Goal: Task Accomplishment & Management: Use online tool/utility

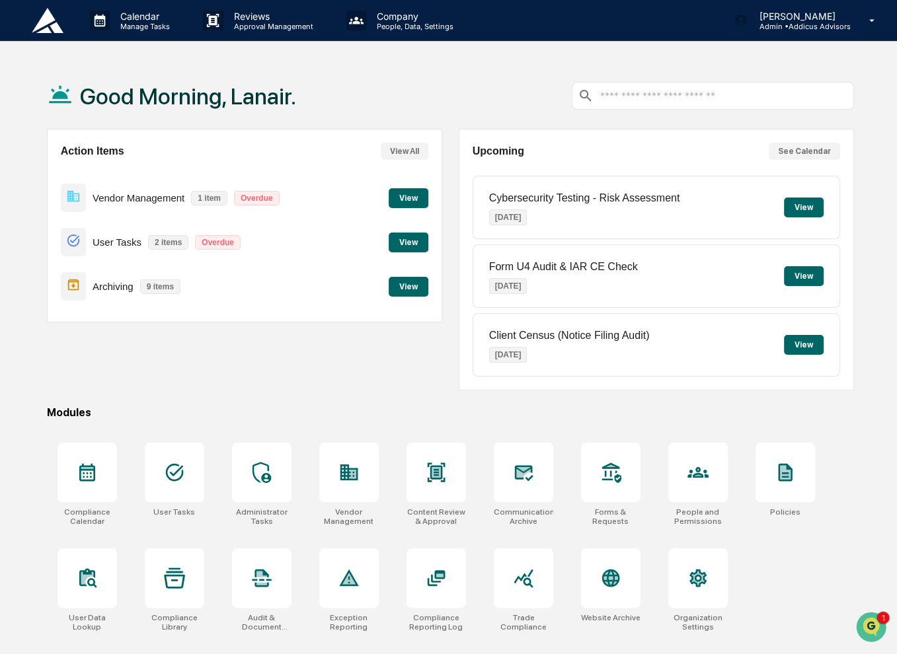
click at [408, 288] on button "View" at bounding box center [409, 287] width 40 height 20
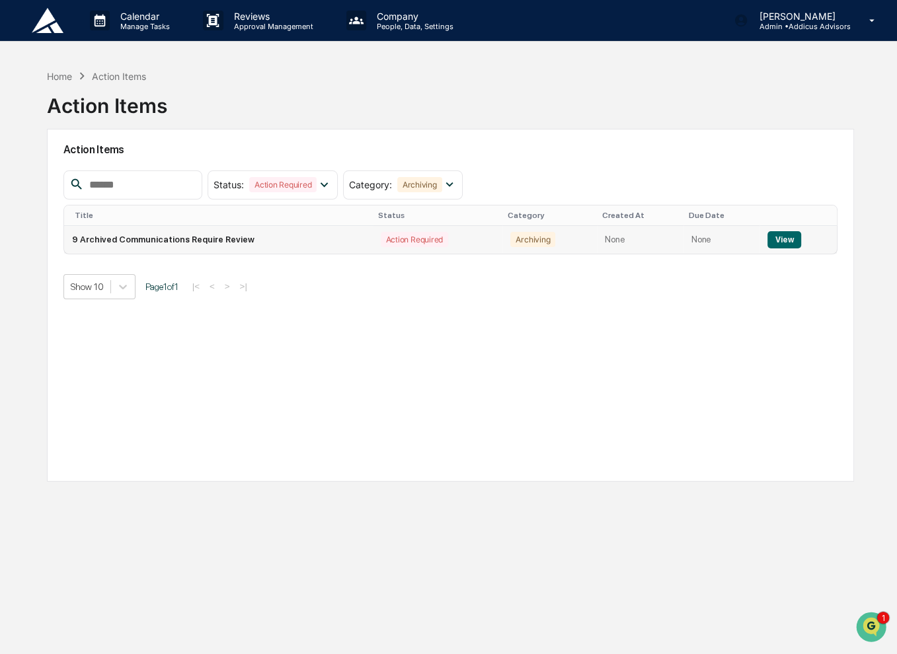
click at [780, 236] on button "View" at bounding box center [784, 239] width 34 height 17
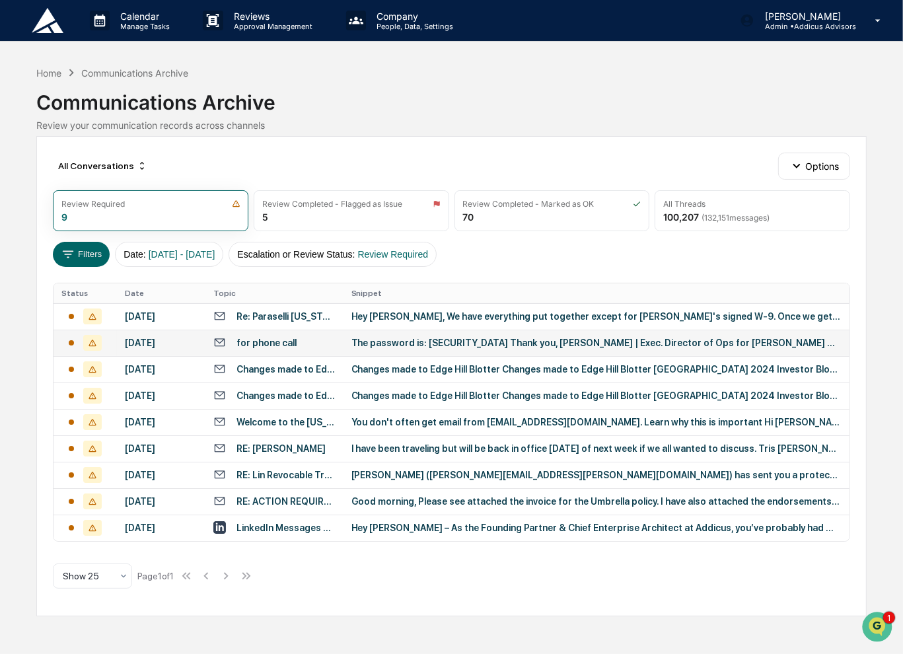
click at [527, 344] on div "The password is: [SECURITY_DATA] Thank you, [PERSON_NAME] | Exec. Director of O…" at bounding box center [597, 343] width 491 height 11
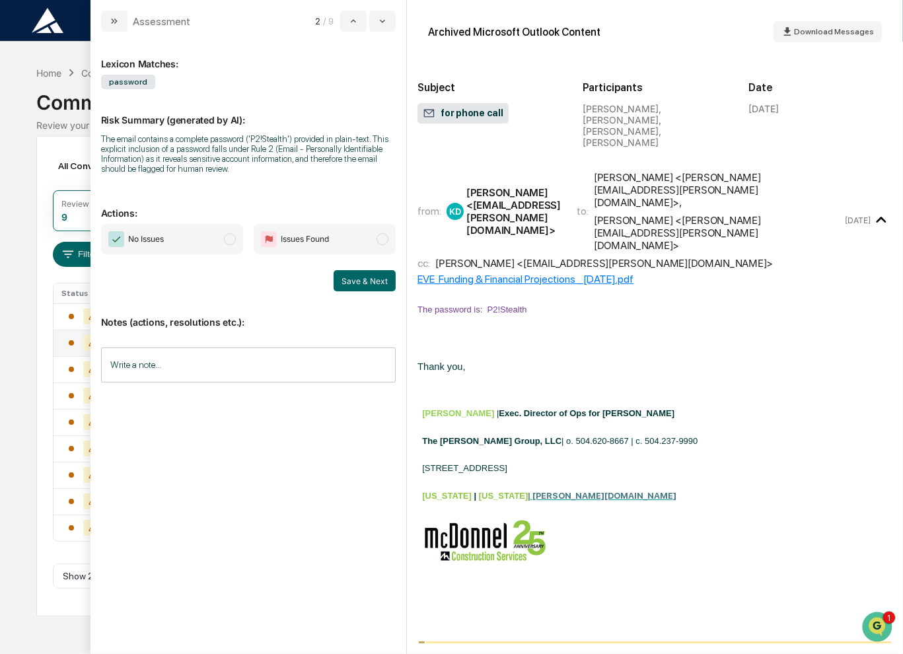
click at [271, 369] on input "Write a note..." at bounding box center [248, 365] width 295 height 35
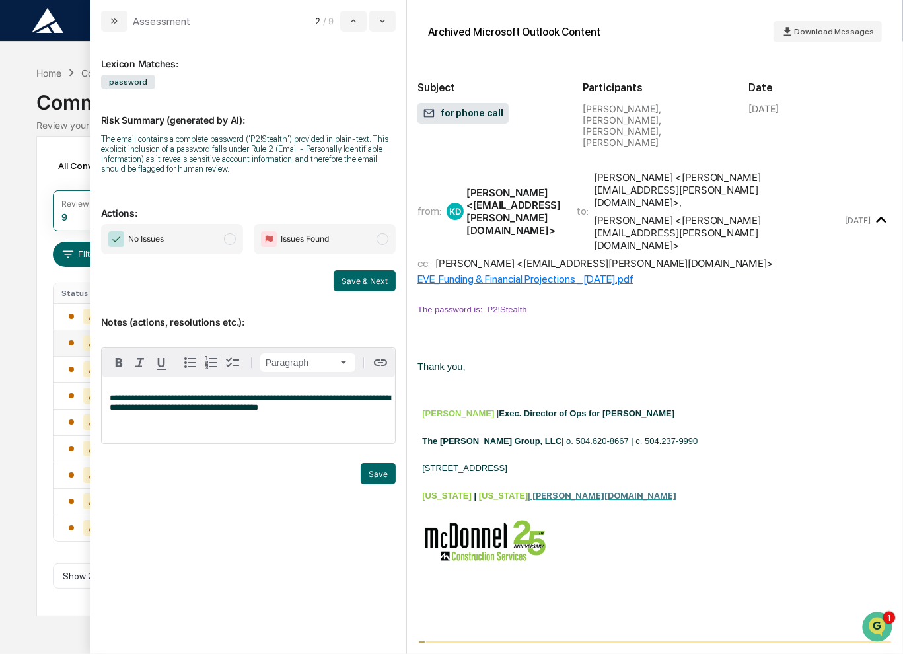
click at [235, 248] on span "No Issues" at bounding box center [172, 239] width 142 height 30
click at [370, 285] on button "Save & Next" at bounding box center [365, 280] width 62 height 21
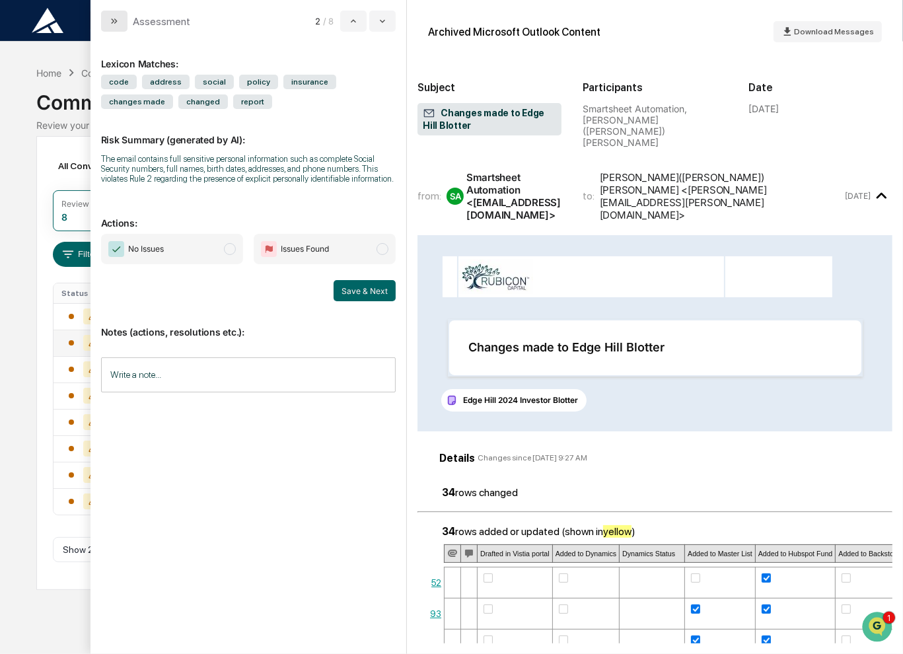
click at [109, 21] on icon "modal" at bounding box center [114, 21] width 11 height 11
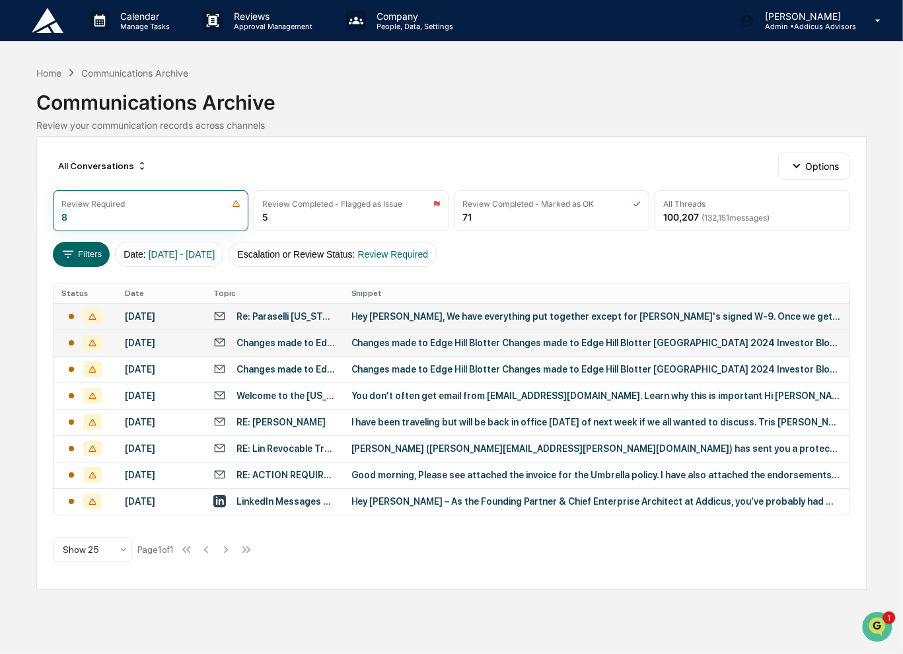
click at [399, 318] on div "Hey [PERSON_NAME], We have everything put together except for [PERSON_NAME]'s s…" at bounding box center [597, 316] width 491 height 11
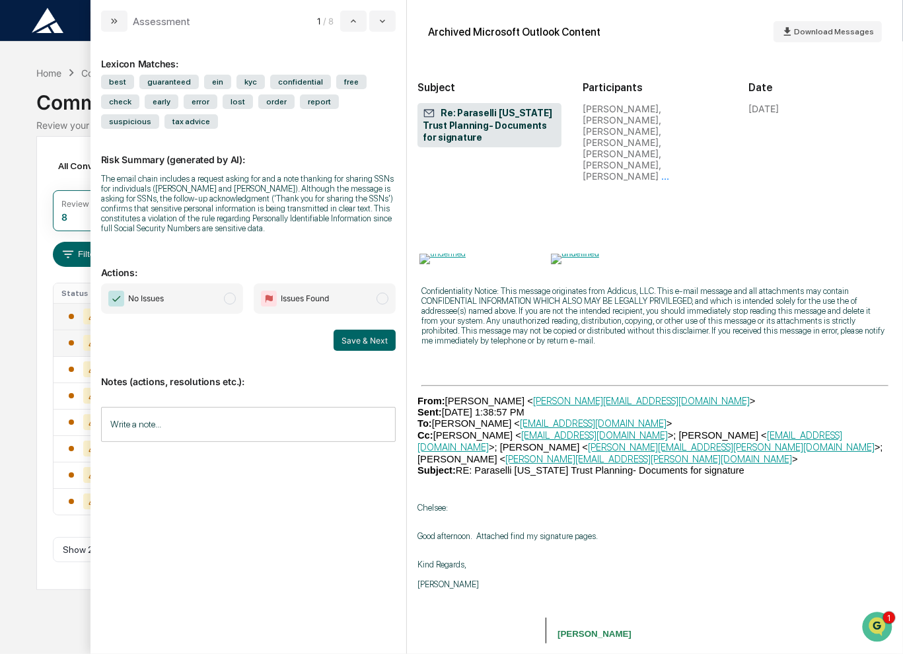
scroll to position [7401, 0]
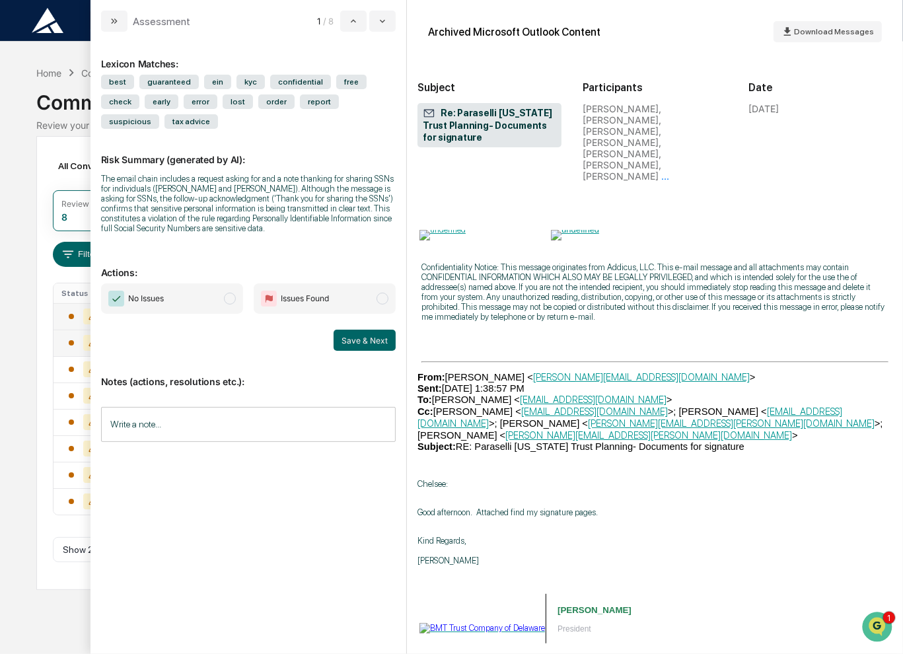
click at [303, 428] on input "Write a note..." at bounding box center [248, 424] width 295 height 35
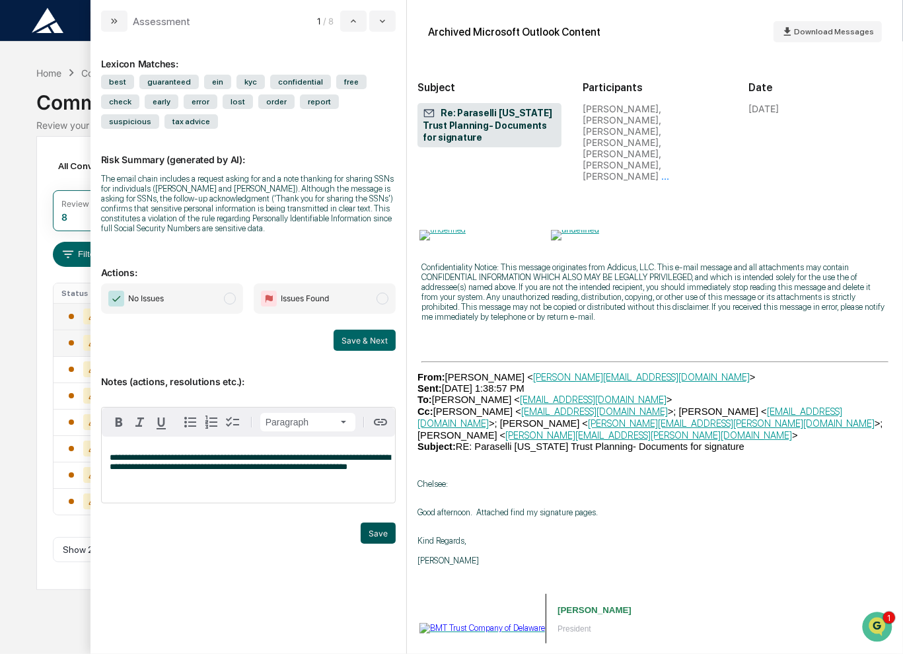
click at [374, 541] on button "Save" at bounding box center [378, 533] width 35 height 21
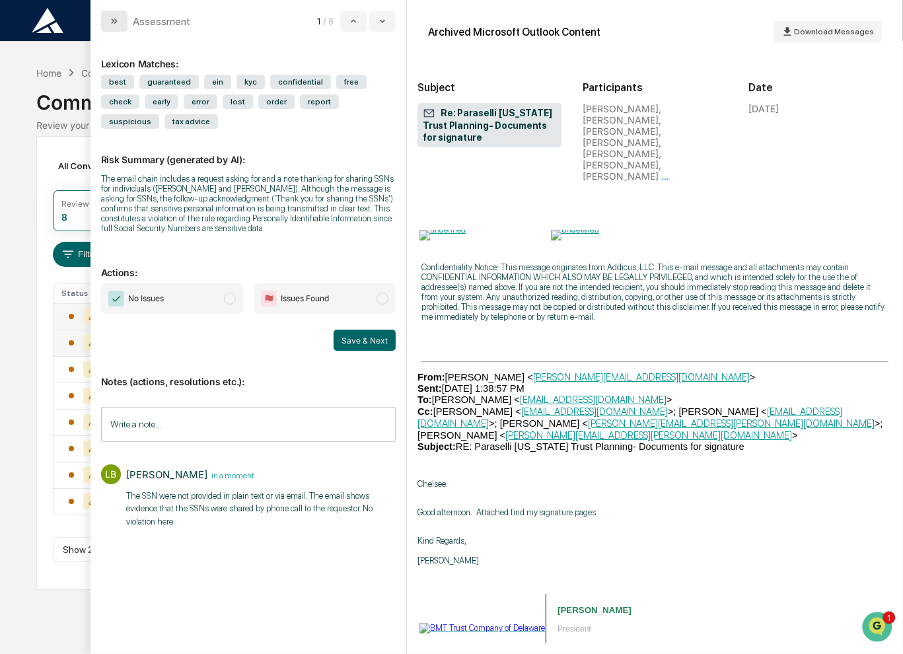
click at [118, 24] on icon "modal" at bounding box center [114, 21] width 11 height 11
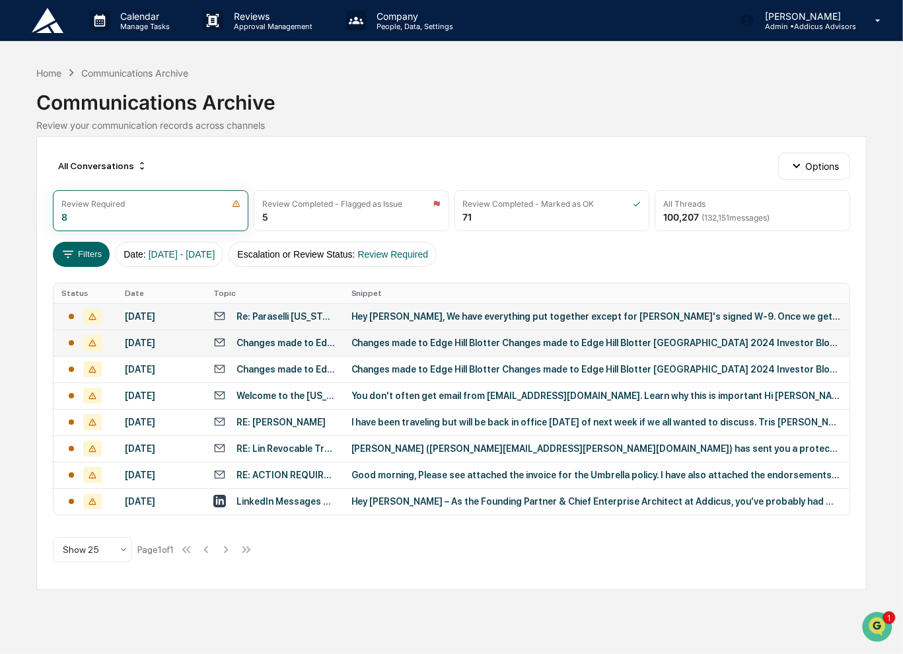
click at [502, 350] on td "Changes made to Edge Hill Blotter Changes made to Edge Hill Blotter [GEOGRAPHIC…" at bounding box center [597, 343] width 507 height 26
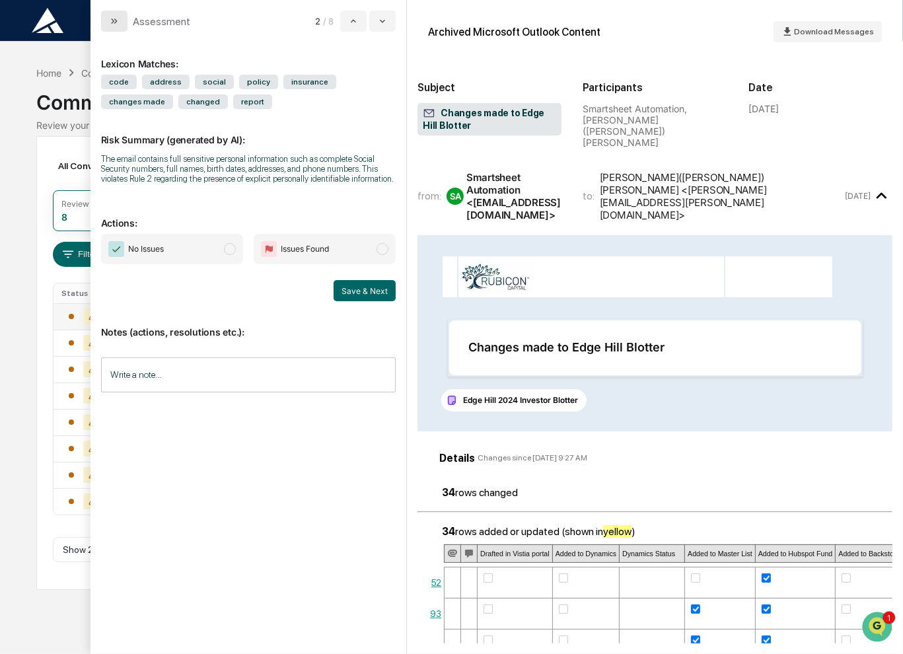
click at [116, 20] on icon "modal" at bounding box center [114, 21] width 11 height 11
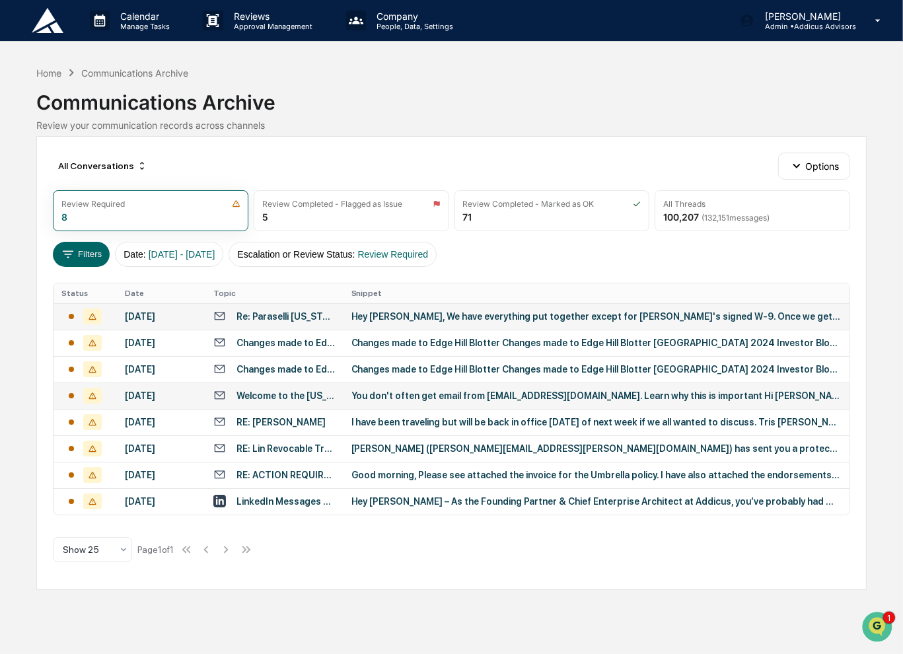
click at [406, 400] on div "You don't often get email from [EMAIL_ADDRESS][DOMAIN_NAME]. Learn why this is …" at bounding box center [597, 396] width 491 height 11
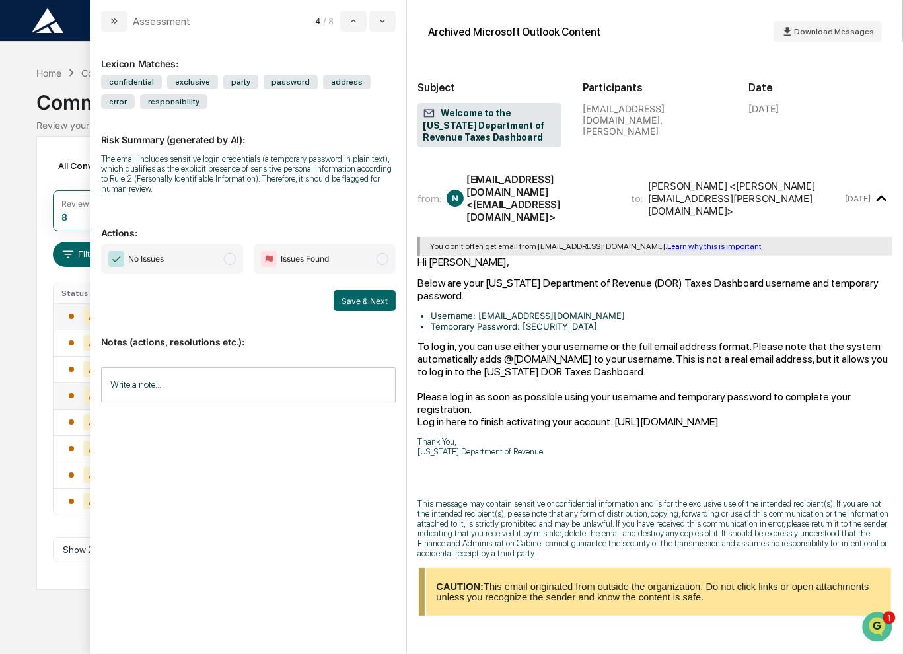
click at [299, 390] on input "Write a note..." at bounding box center [248, 384] width 295 height 35
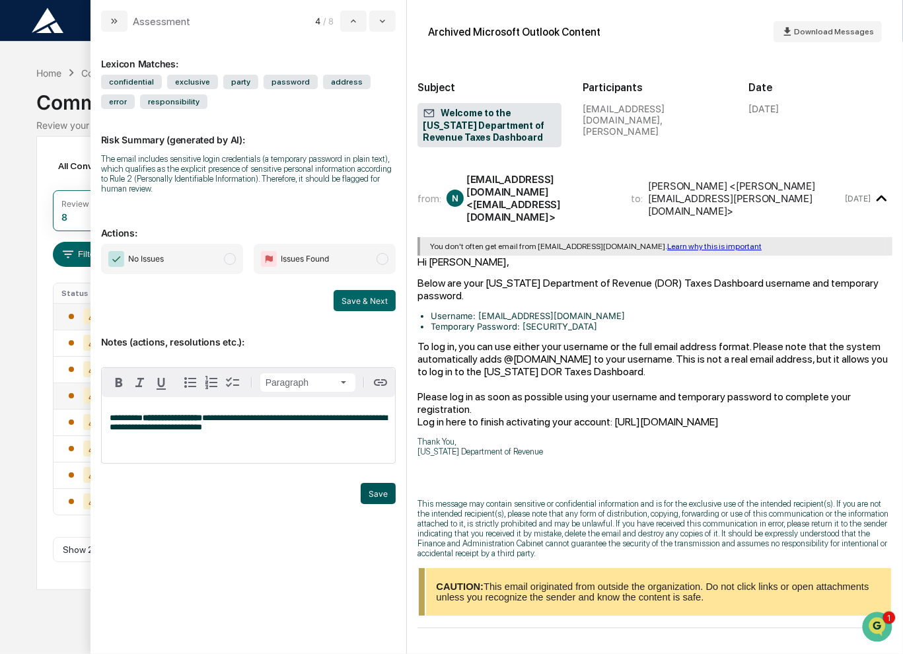
click at [385, 496] on button "Save" at bounding box center [378, 493] width 35 height 21
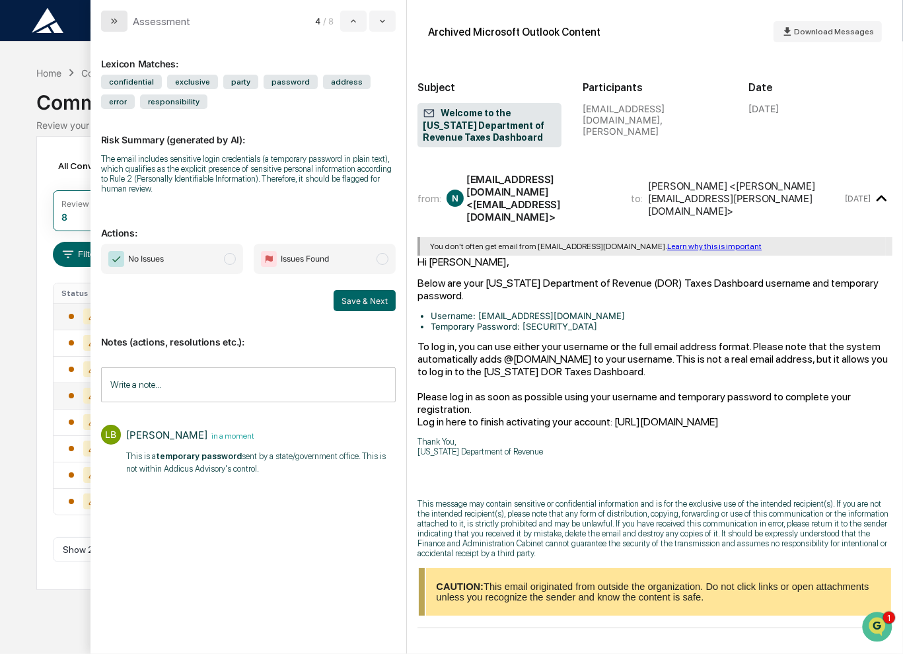
click at [116, 24] on icon "modal" at bounding box center [114, 21] width 11 height 11
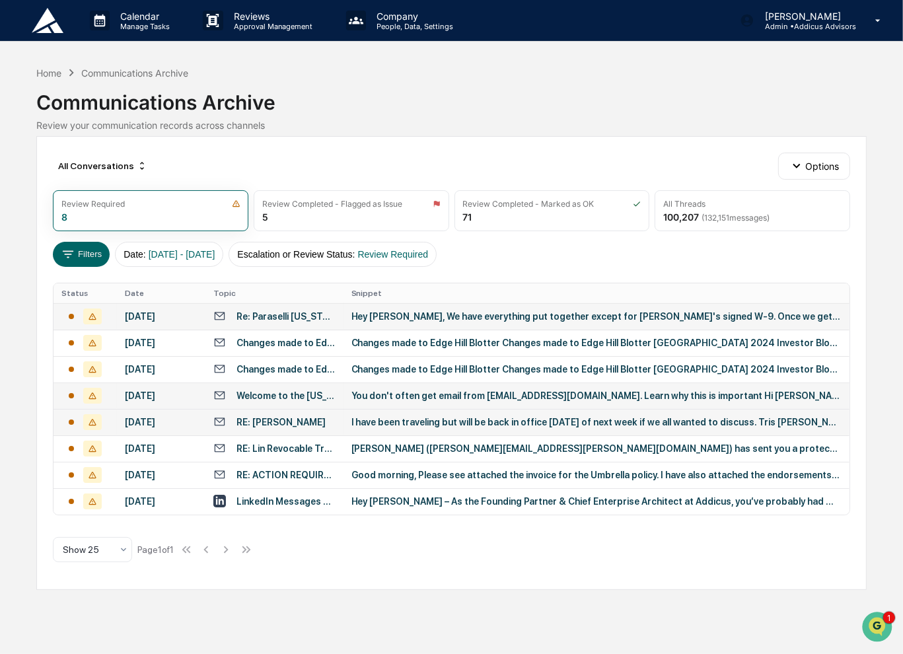
click at [457, 418] on div "I have been traveling but will be back in office [DATE] of next week if we all …" at bounding box center [597, 422] width 491 height 11
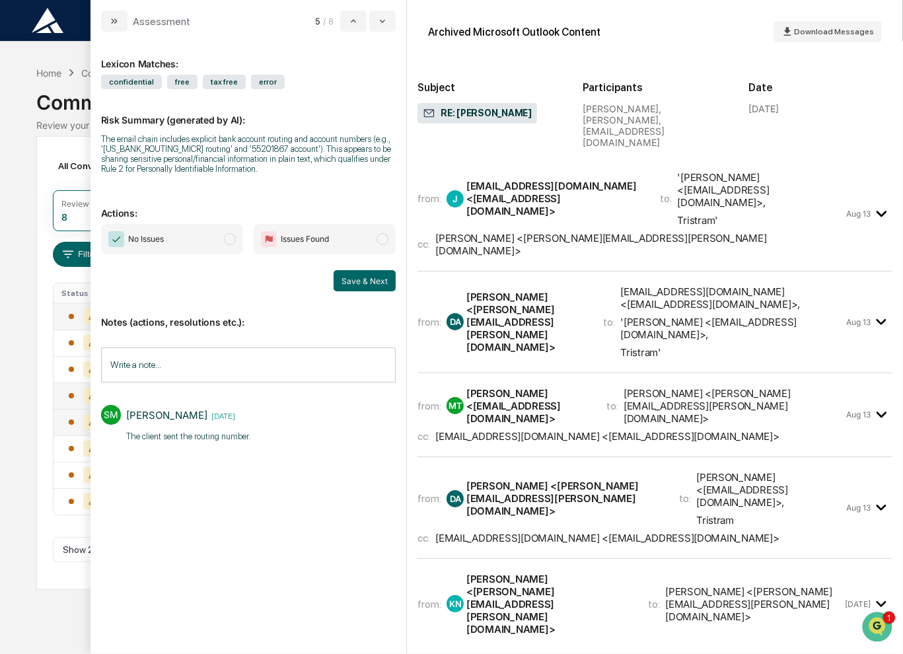
click at [607, 180] on div "[EMAIL_ADDRESS][DOMAIN_NAME] <[EMAIL_ADDRESS][DOMAIN_NAME]>" at bounding box center [556, 199] width 178 height 38
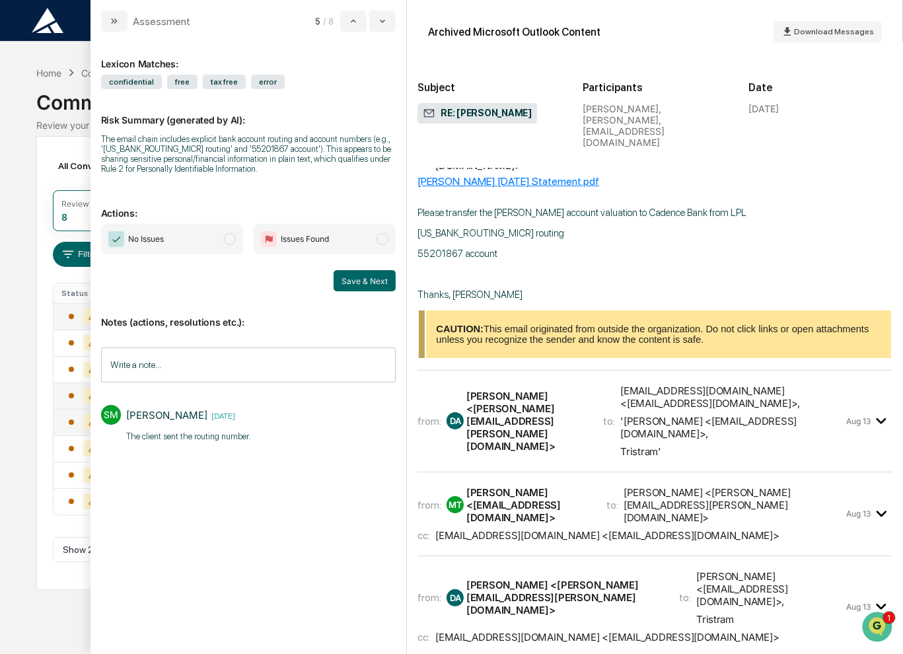
scroll to position [132, 0]
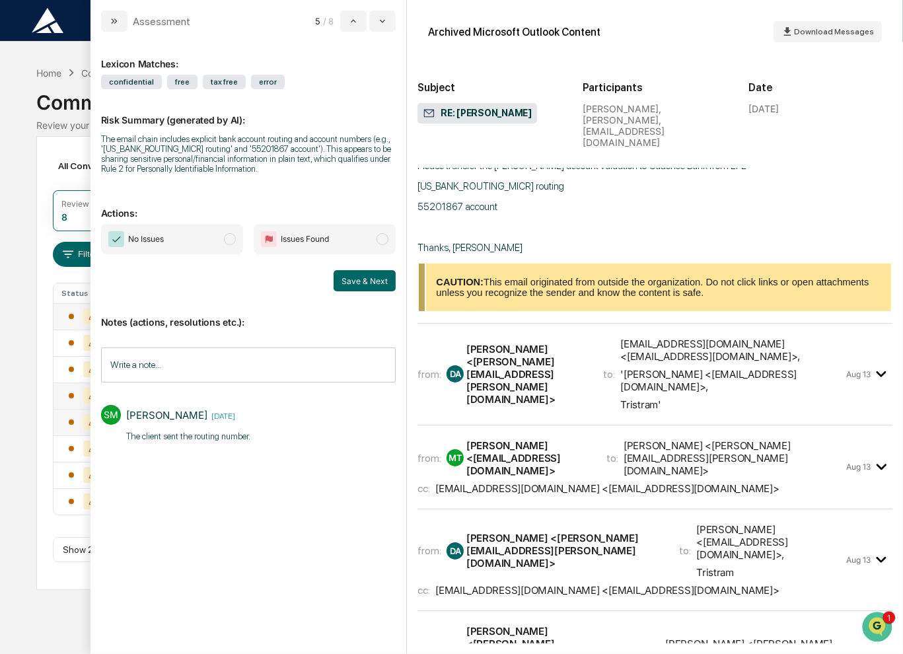
click at [657, 338] on div "from: DA [PERSON_NAME] <[PERSON_NAME][EMAIL_ADDRESS][PERSON_NAME][DOMAIN_NAME]>…" at bounding box center [631, 374] width 426 height 73
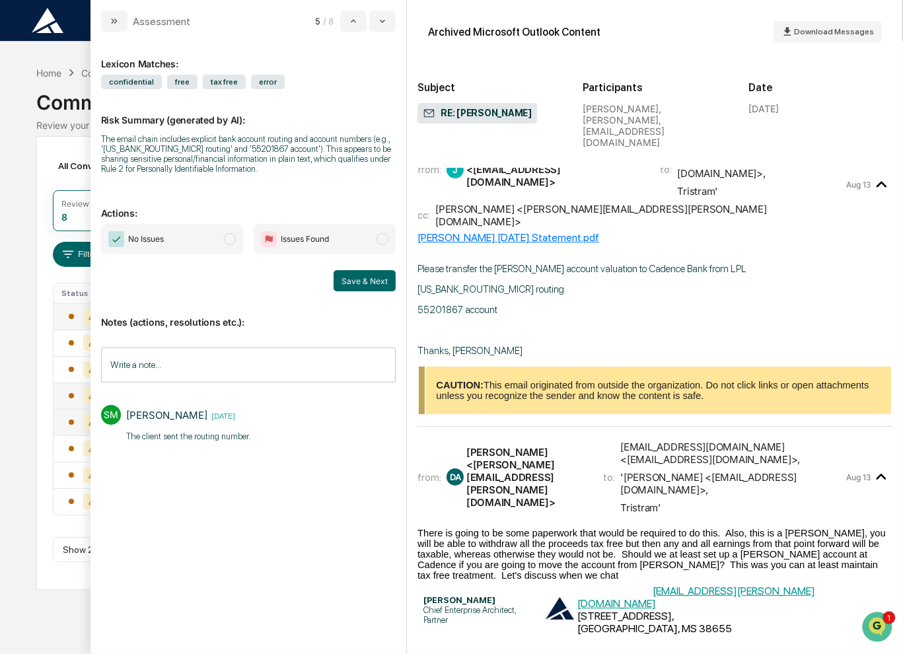
scroll to position [0, 0]
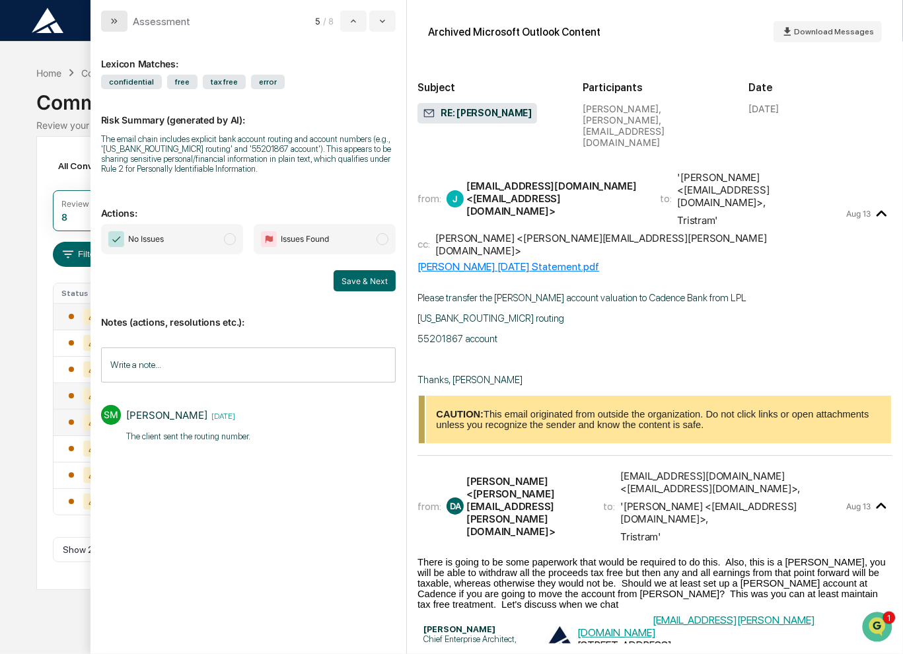
click at [114, 21] on icon "modal" at bounding box center [114, 21] width 11 height 11
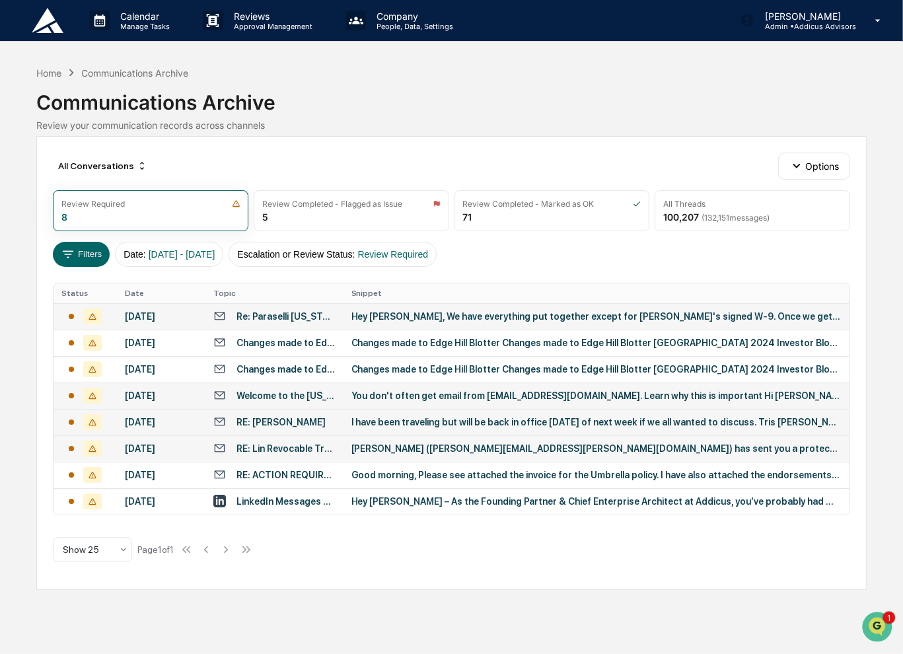
click at [428, 448] on div "[PERSON_NAME] ([PERSON_NAME][EMAIL_ADDRESS][PERSON_NAME][DOMAIN_NAME]) has sent…" at bounding box center [597, 448] width 491 height 11
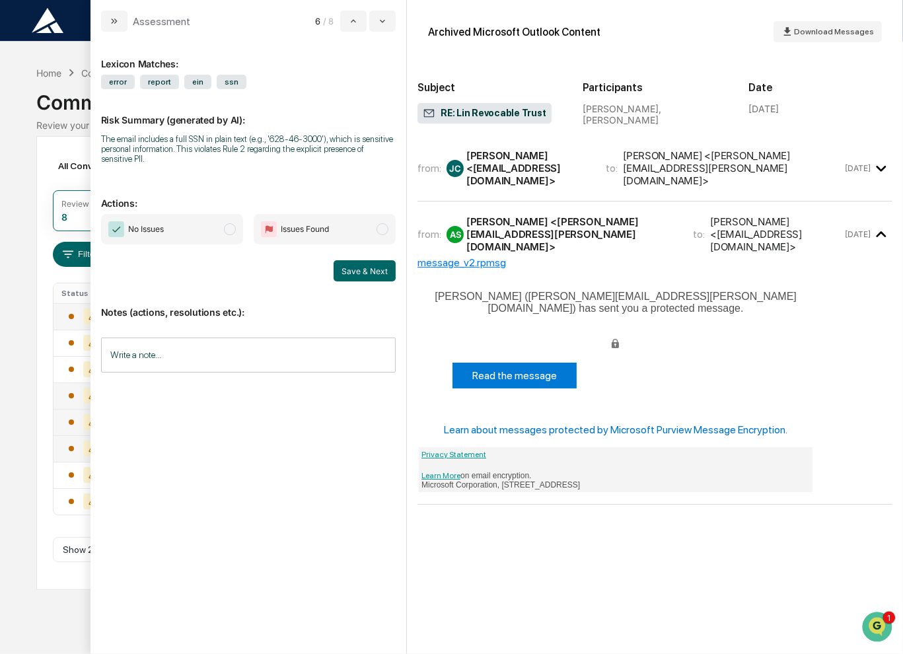
click at [581, 178] on div "from: [PERSON_NAME] <[EMAIL_ADDRESS][DOMAIN_NAME]> to: [PERSON_NAME] <[PERSON_N…" at bounding box center [655, 174] width 475 height 56
click at [568, 167] on div "[PERSON_NAME] <[EMAIL_ADDRESS][DOMAIN_NAME]>" at bounding box center [529, 168] width 124 height 38
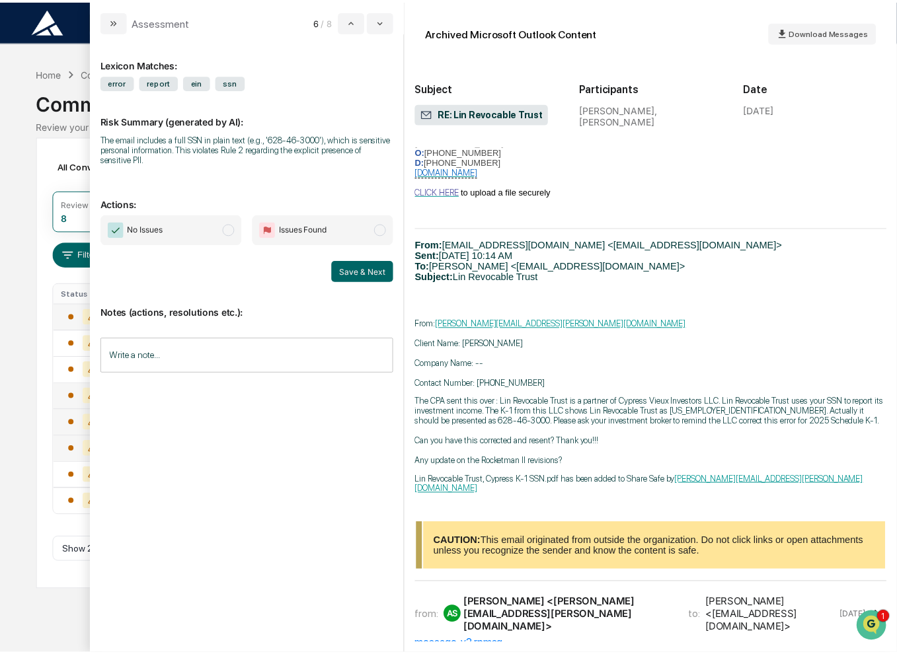
scroll to position [463, 0]
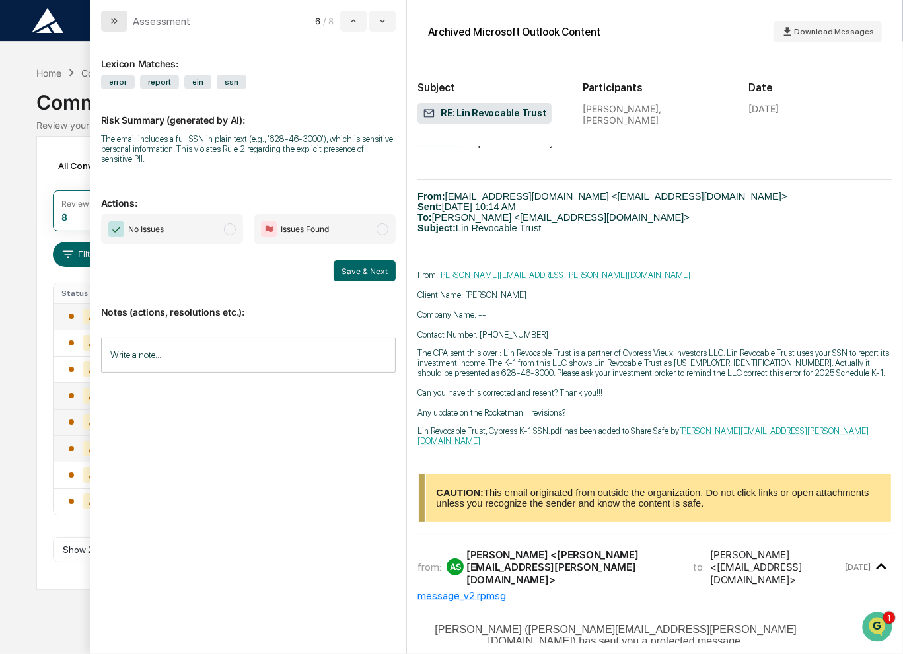
click at [111, 20] on icon "modal" at bounding box center [114, 21] width 11 height 11
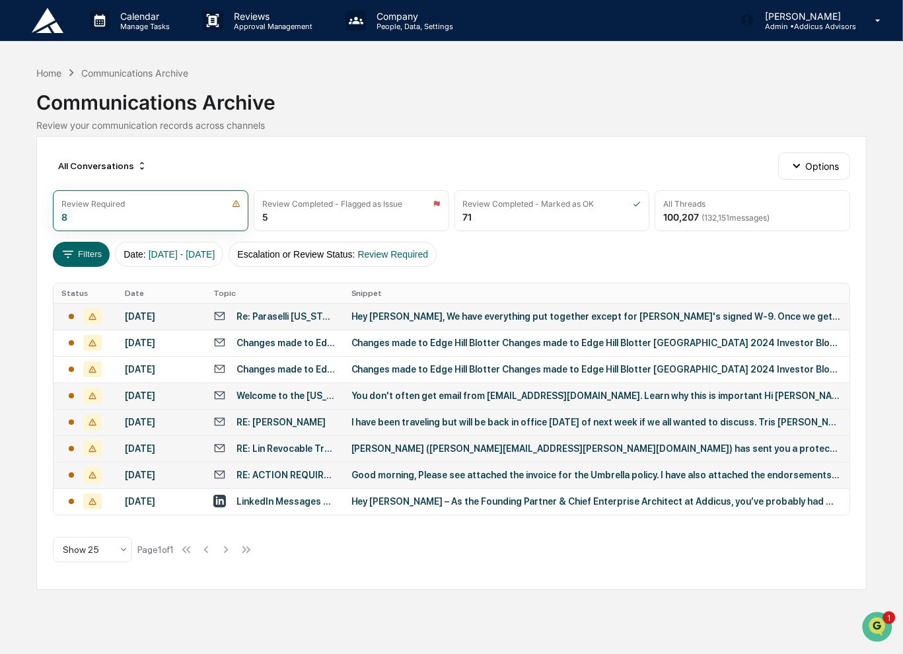
click at [484, 475] on div "Good morning, Please see attached the invoice for the Umbrella policy. I have a…" at bounding box center [597, 475] width 491 height 11
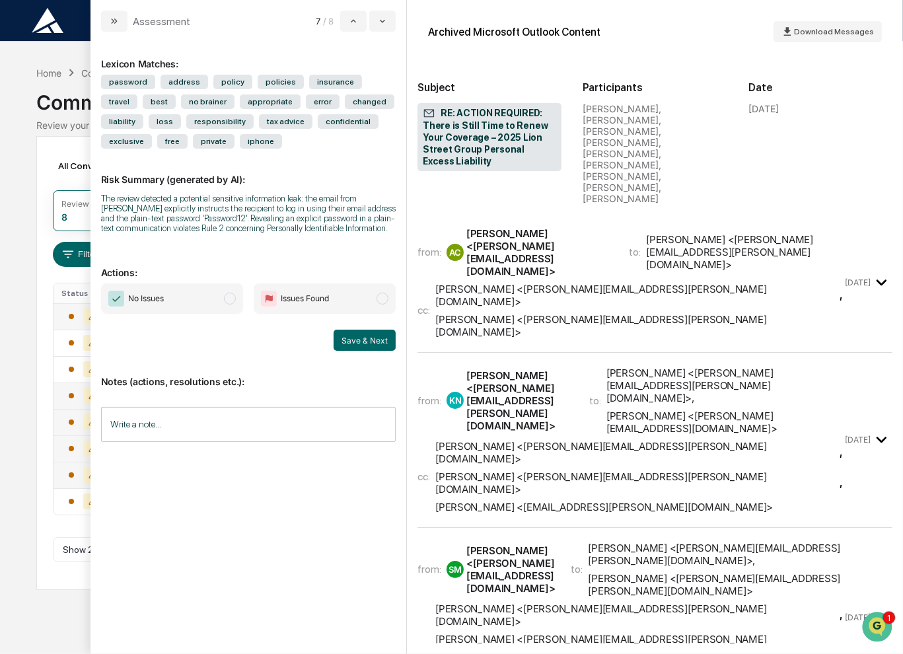
click at [578, 283] on div "[PERSON_NAME] <[PERSON_NAME][EMAIL_ADDRESS][PERSON_NAME][DOMAIN_NAME]>" at bounding box center [637, 295] width 404 height 25
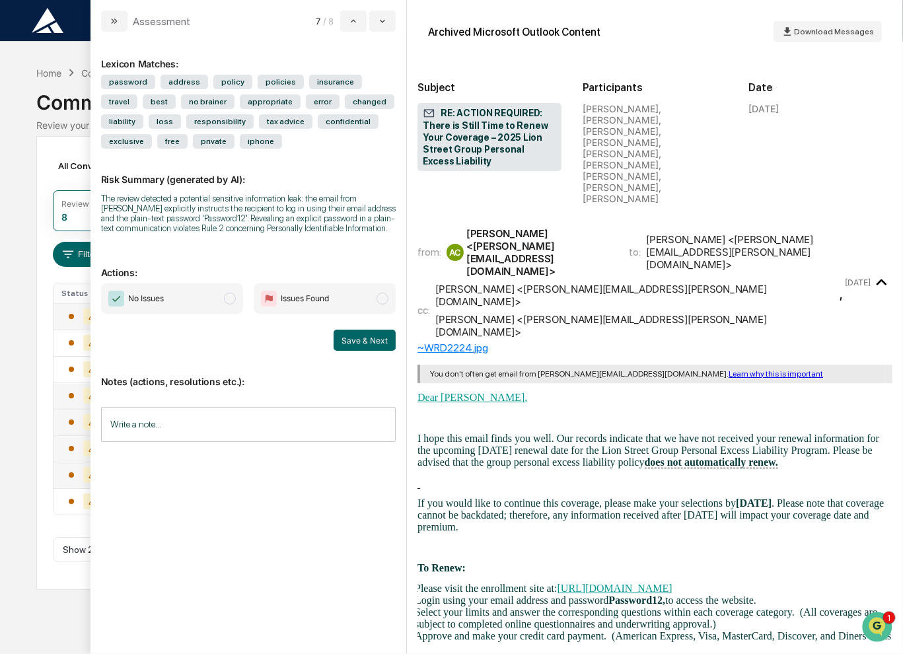
click at [309, 428] on input "Write a note..." at bounding box center [248, 424] width 295 height 35
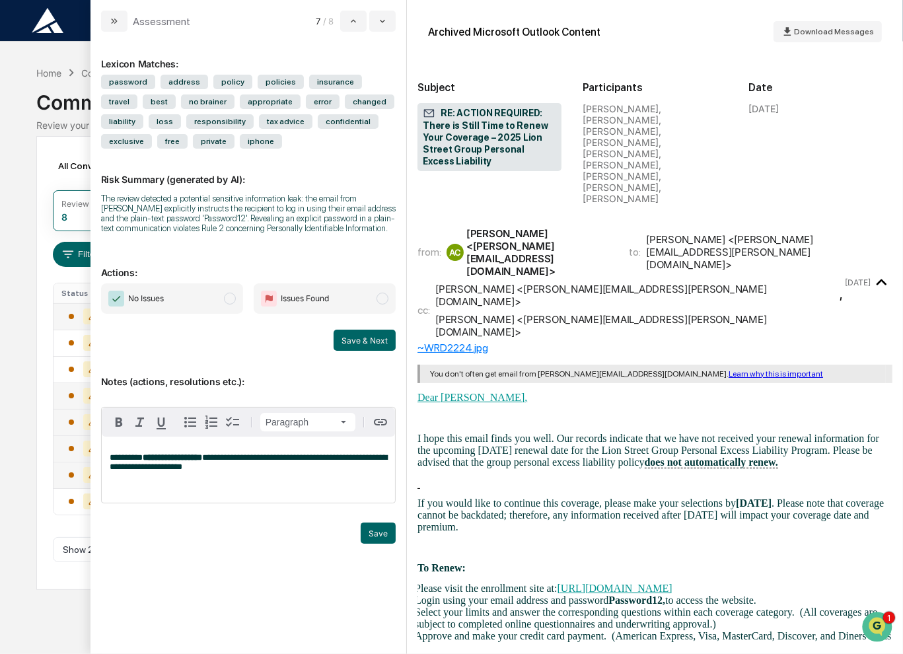
click at [124, 471] on span "**********" at bounding box center [249, 462] width 278 height 18
click at [170, 471] on span "**********" at bounding box center [249, 462] width 278 height 18
click at [371, 539] on button "Save" at bounding box center [378, 533] width 35 height 21
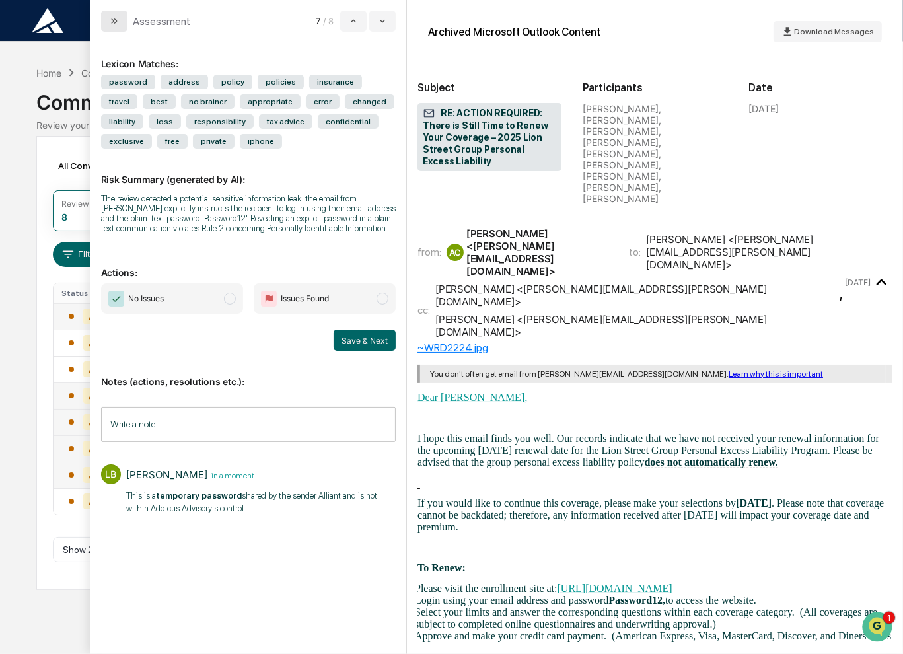
click at [116, 21] on icon "modal" at bounding box center [114, 21] width 11 height 11
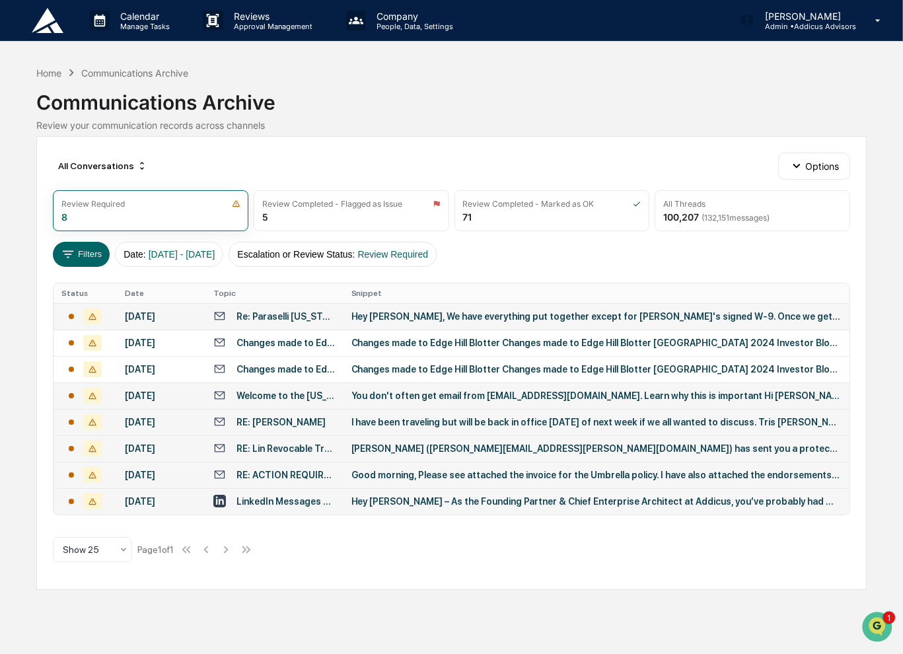
click at [527, 503] on div "Hey [PERSON_NAME] – As the Founding Partner & Chief Enterprise Architect at Add…" at bounding box center [597, 501] width 491 height 11
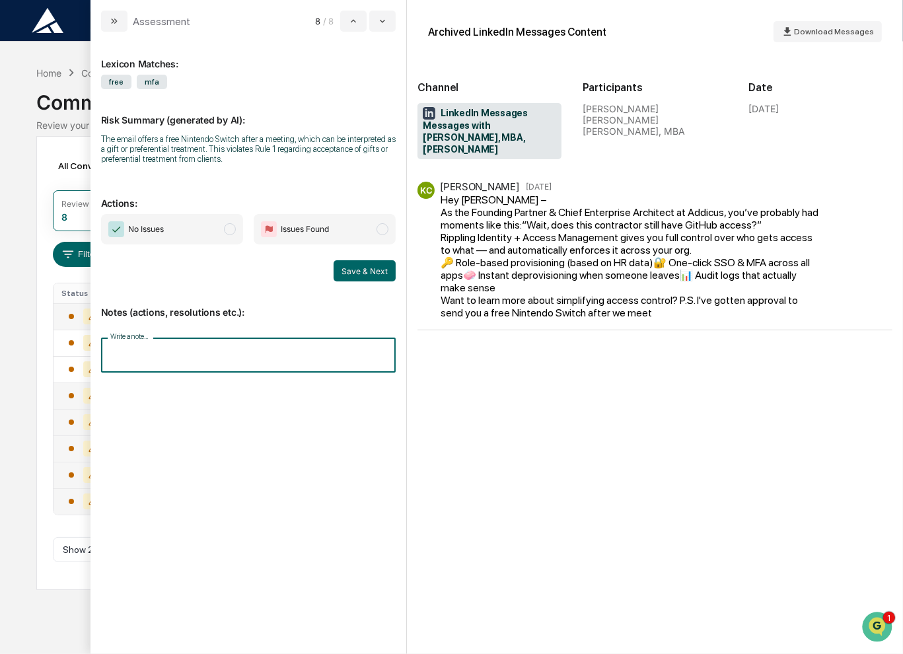
click at [225, 349] on input "Write a note..." at bounding box center [248, 355] width 295 height 35
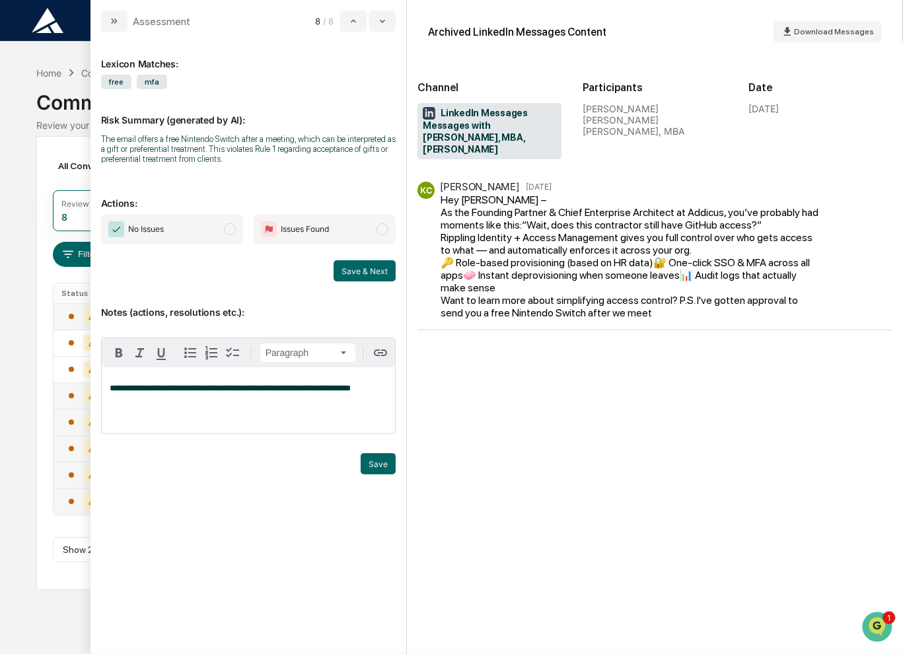
click at [233, 234] on span "modal" at bounding box center [230, 229] width 12 height 12
click at [359, 267] on button "Save & Next" at bounding box center [365, 270] width 62 height 21
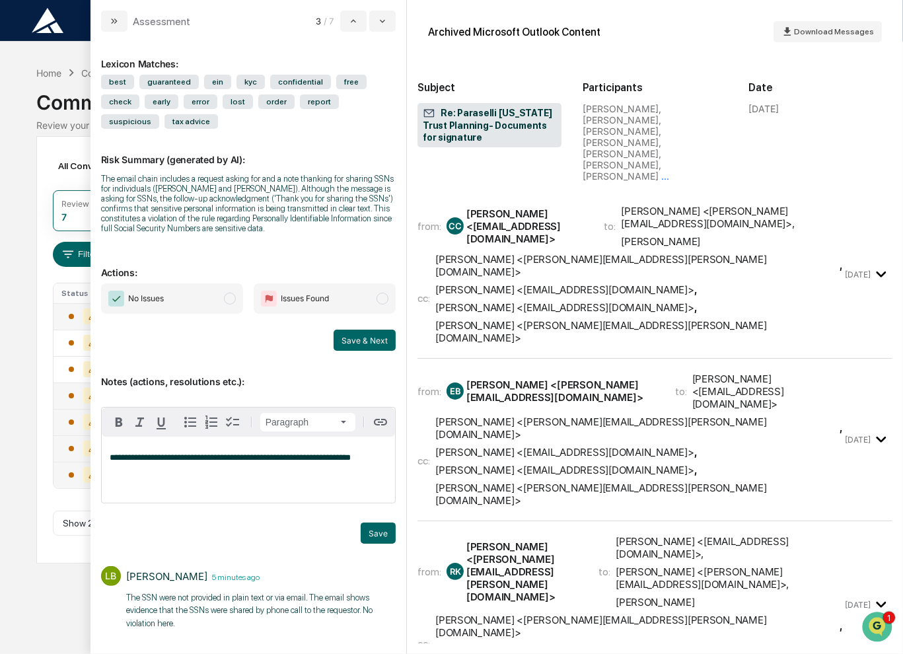
click at [37, 404] on div "All Conversations Options Review Required 7 Review Completed - Flagged as Issue…" at bounding box center [451, 350] width 831 height 428
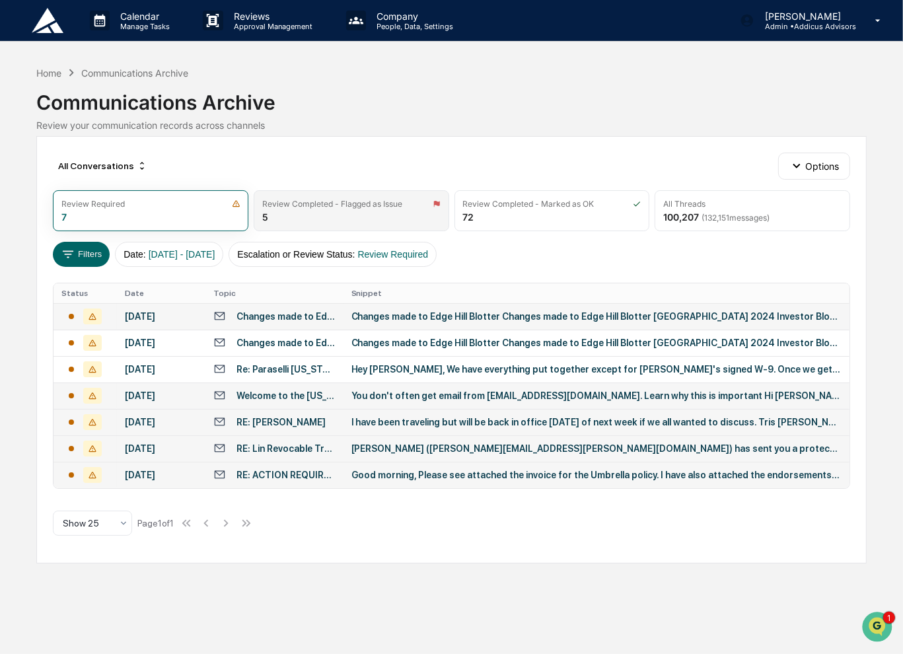
click at [342, 209] on div "Review Completed - Flagged as Issue 5" at bounding box center [352, 210] width 196 height 41
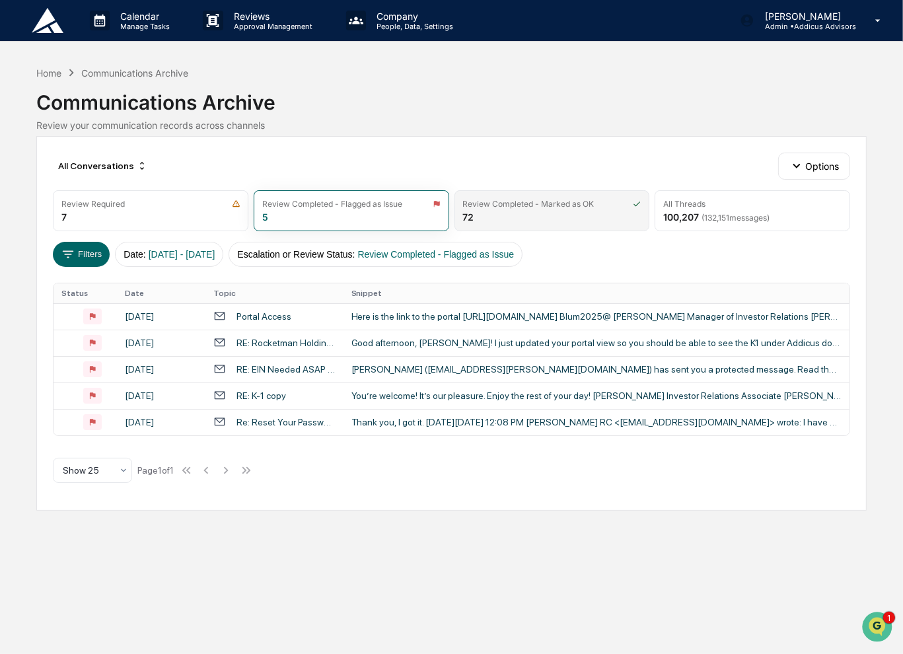
click at [517, 215] on div "Review Completed - Marked as OK 72" at bounding box center [553, 210] width 196 height 41
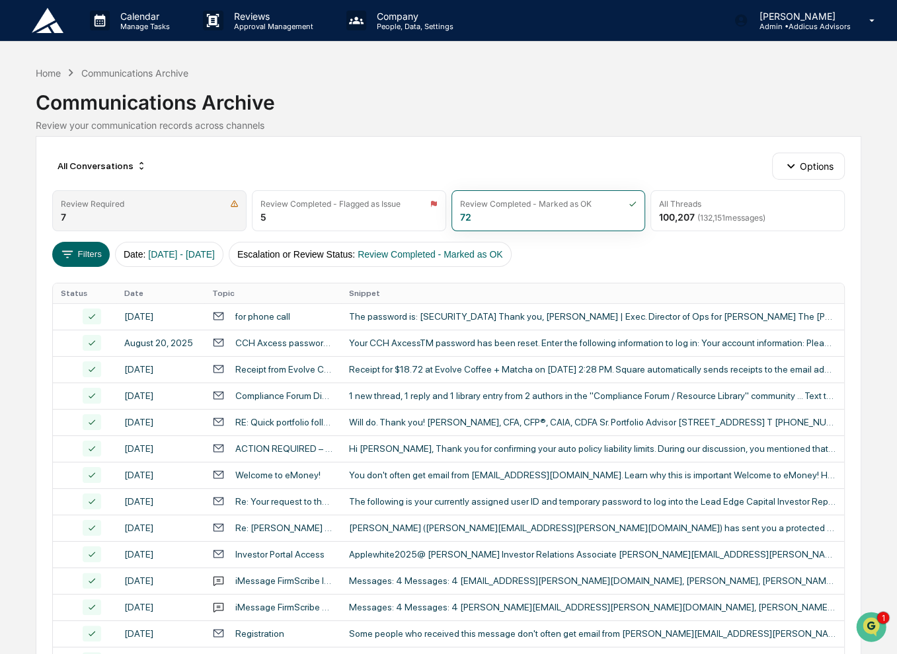
click at [154, 217] on div "Review Required 7" at bounding box center [149, 210] width 194 height 41
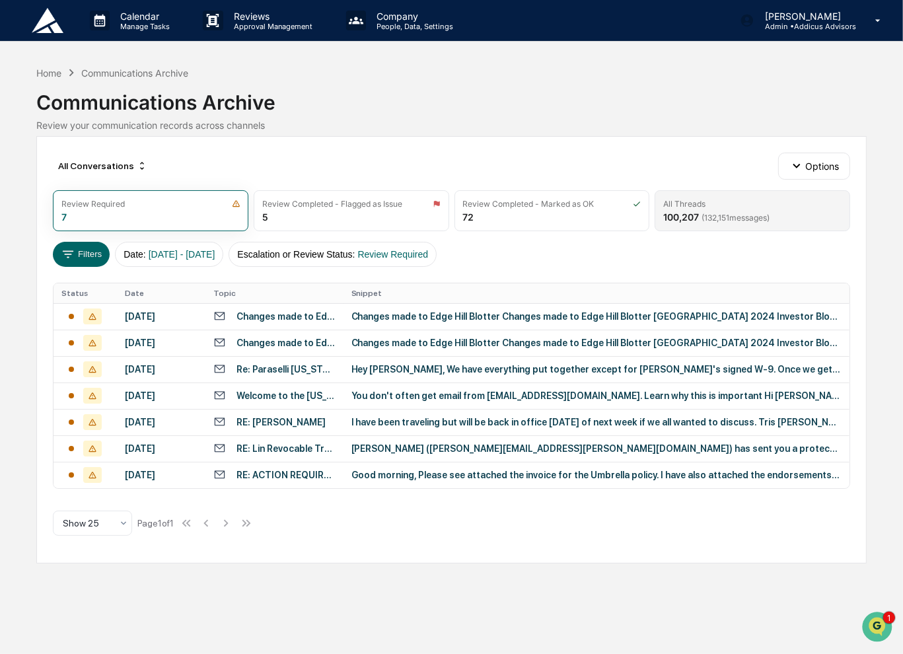
click at [778, 215] on div "All Threads 100,207 ( 132,151 messages)" at bounding box center [753, 210] width 196 height 41
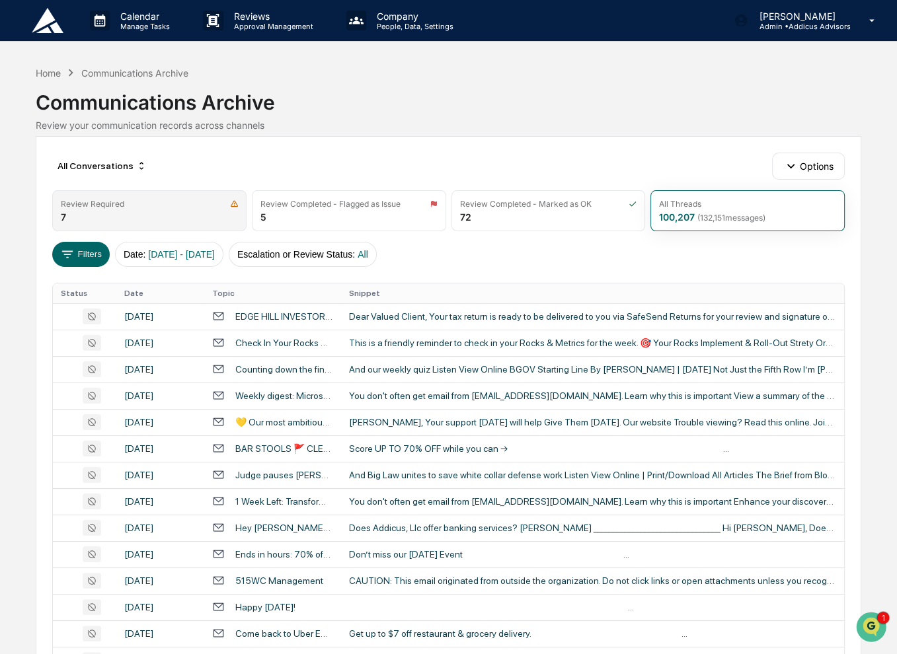
click at [125, 213] on div "Review Required 7" at bounding box center [149, 210] width 194 height 41
